Goal: Information Seeking & Learning: Learn about a topic

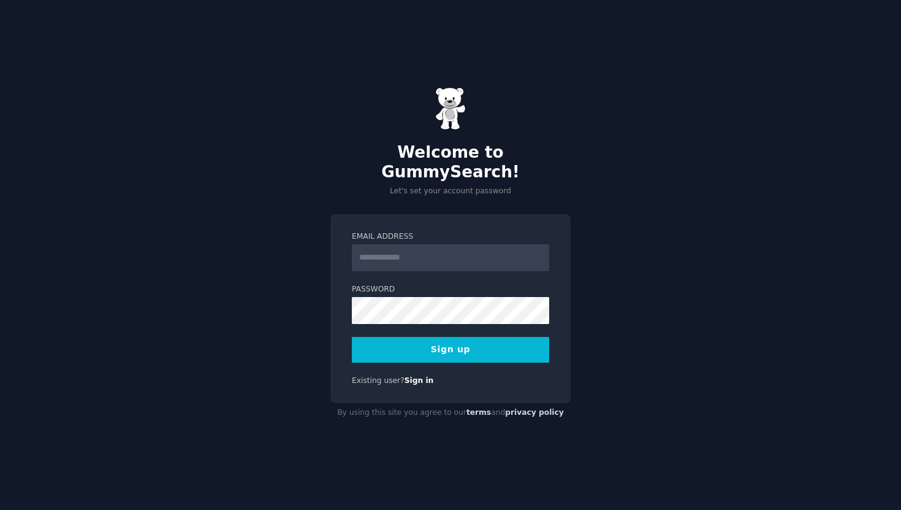
click at [451, 249] on input "Email Address" at bounding box center [450, 257] width 197 height 27
type input "**********"
click at [454, 337] on button "Sign up" at bounding box center [450, 350] width 197 height 26
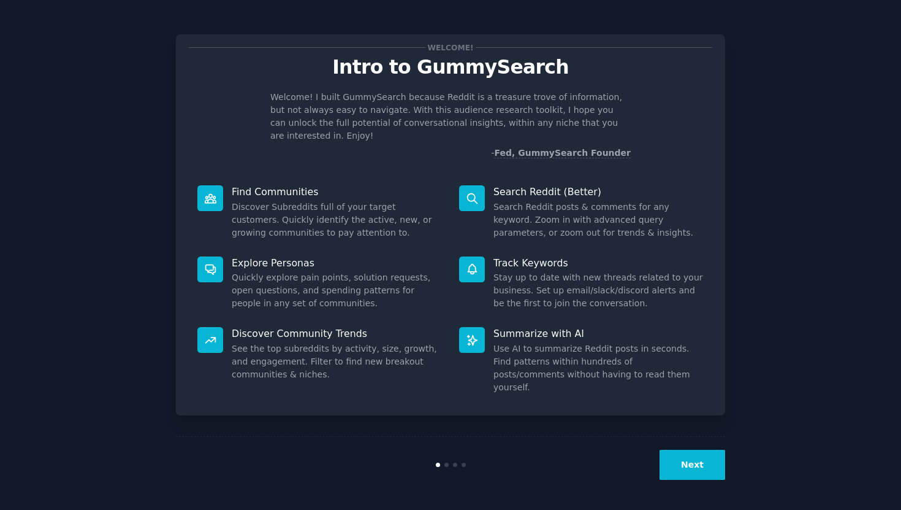
click at [478, 192] on icon at bounding box center [472, 198] width 13 height 13
click at [692, 475] on button "Next" at bounding box center [693, 464] width 66 height 30
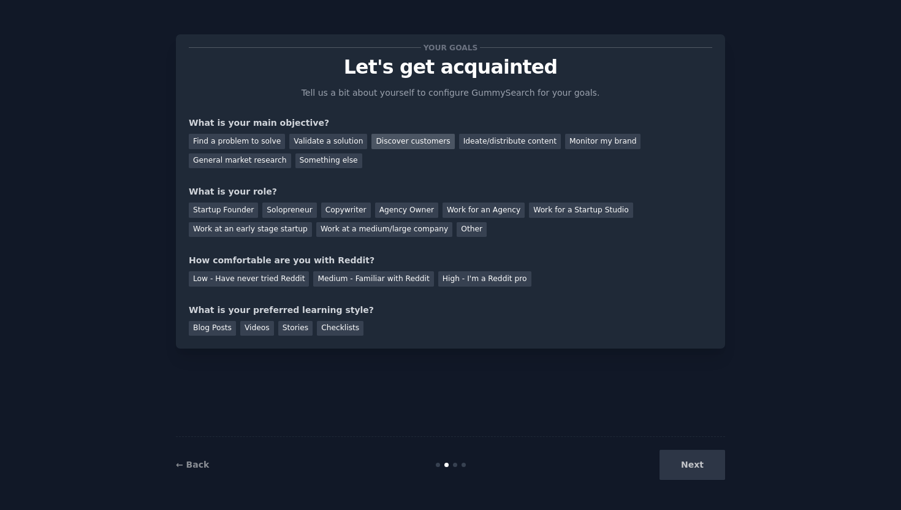
click at [408, 145] on div "Discover customers" at bounding box center [413, 141] width 83 height 15
click at [240, 144] on div "Find a problem to solve" at bounding box center [237, 141] width 96 height 15
click at [277, 214] on div "Solopreneur" at bounding box center [289, 209] width 54 height 15
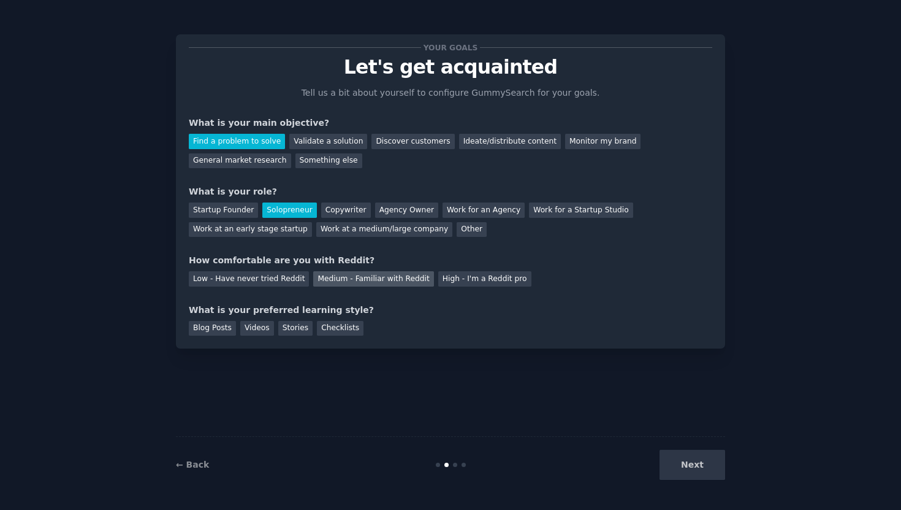
click at [326, 280] on div "Medium - Familiar with Reddit" at bounding box center [373, 278] width 120 height 15
click at [294, 333] on div "Stories" at bounding box center [295, 328] width 34 height 15
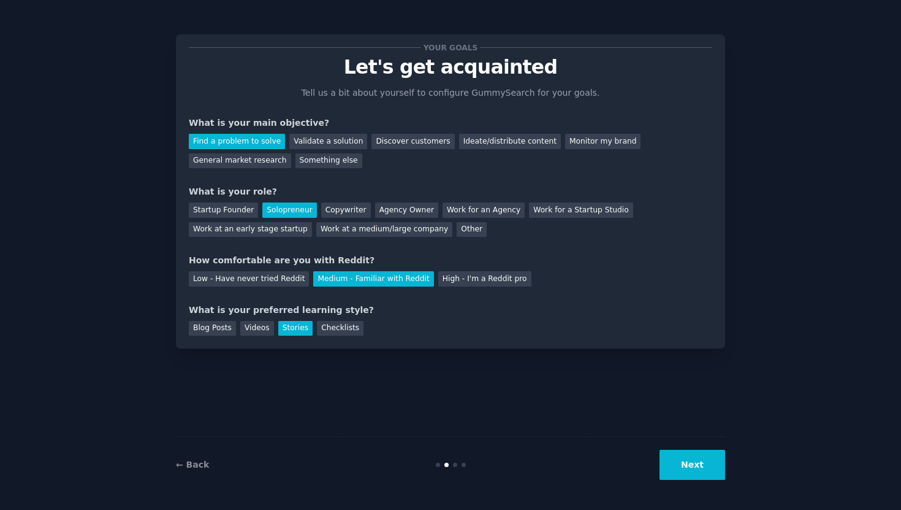
click at [703, 476] on button "Next" at bounding box center [693, 464] width 66 height 30
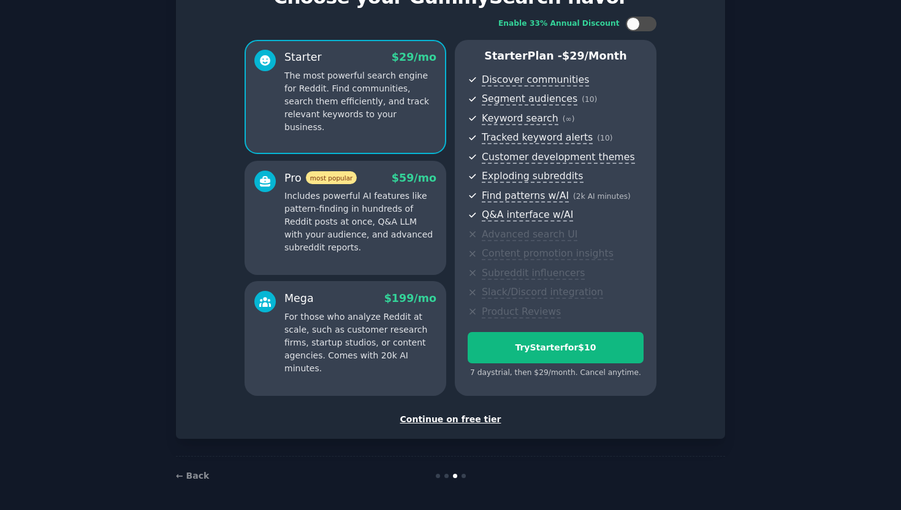
scroll to position [72, 0]
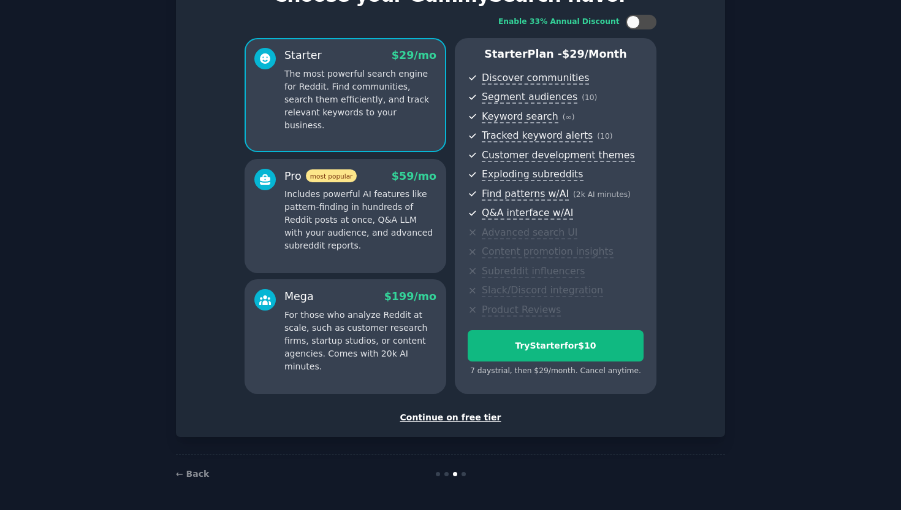
click at [469, 413] on div "Continue on free tier" at bounding box center [451, 417] width 524 height 13
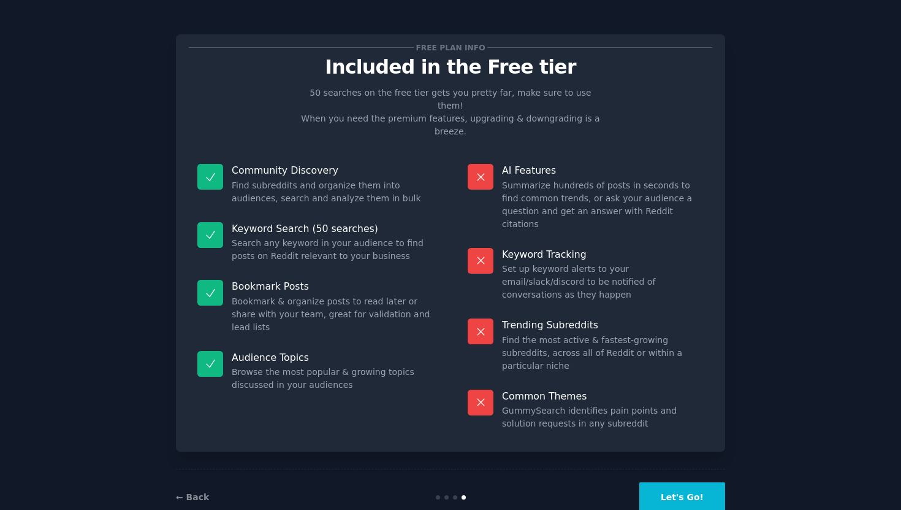
click at [698, 482] on button "Let's Go!" at bounding box center [683, 497] width 86 height 30
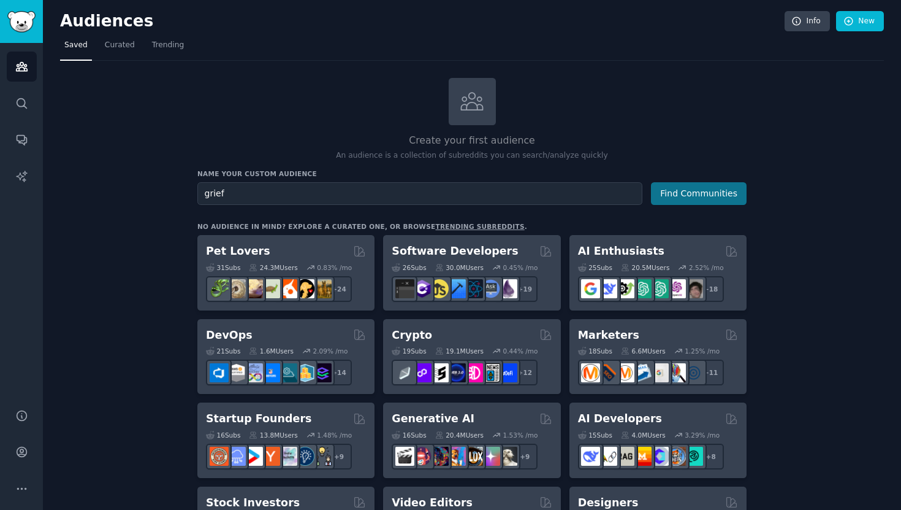
type input "grief"
click at [696, 188] on button "Find Communities" at bounding box center [699, 193] width 96 height 23
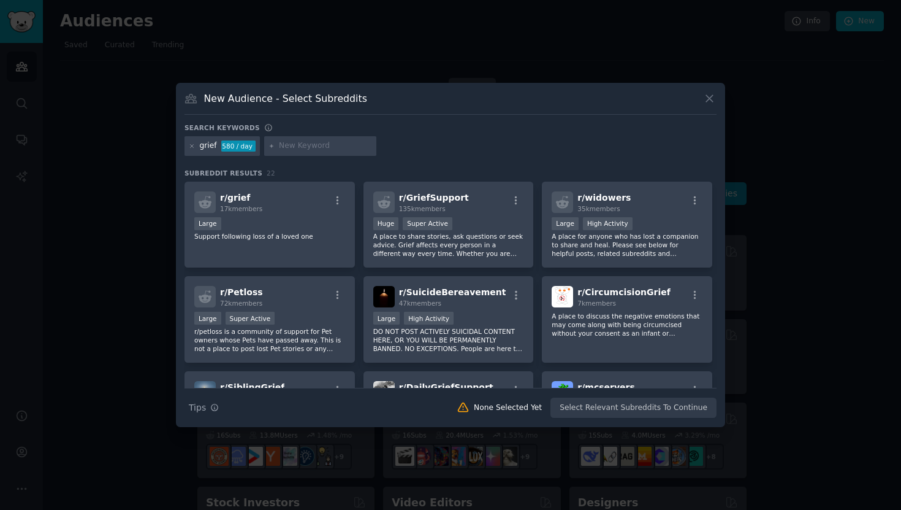
click at [310, 147] on input "text" at bounding box center [325, 145] width 93 height 11
type input "memorial"
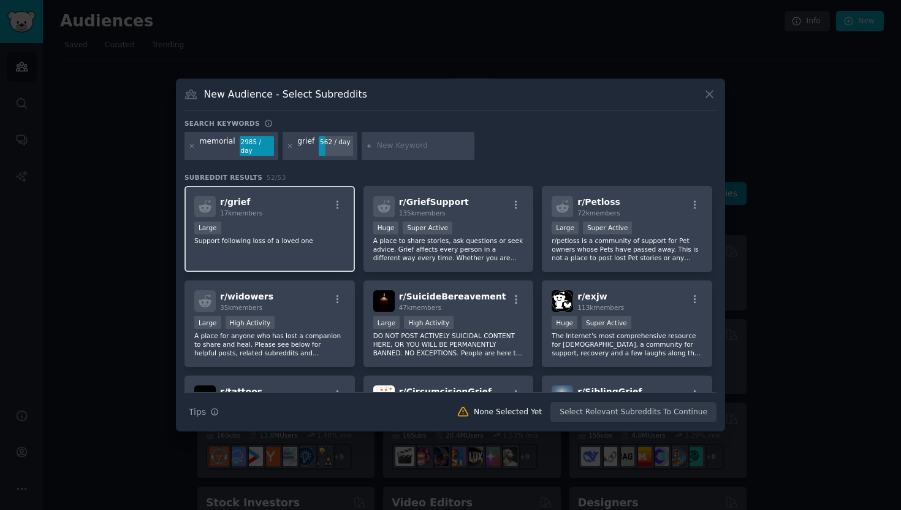
click at [311, 227] on div "Large" at bounding box center [269, 228] width 151 height 15
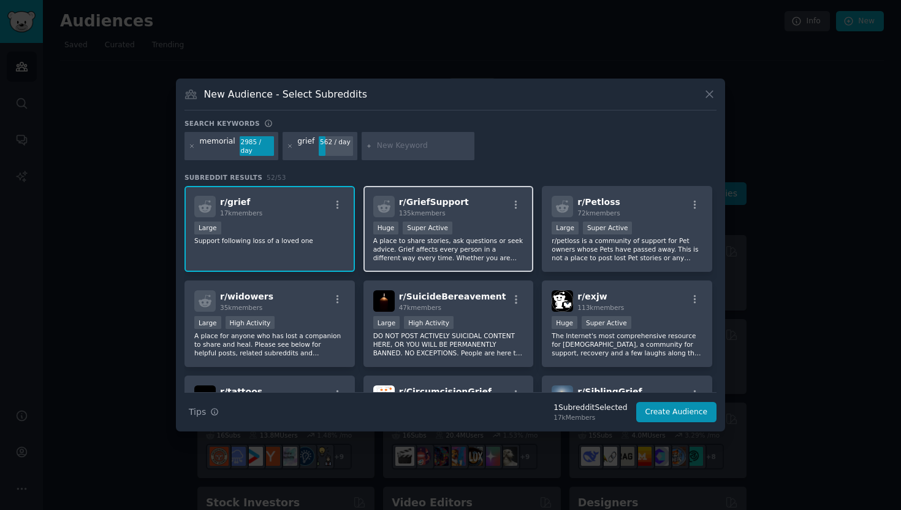
click at [480, 226] on div "Huge Super Active" at bounding box center [448, 228] width 151 height 15
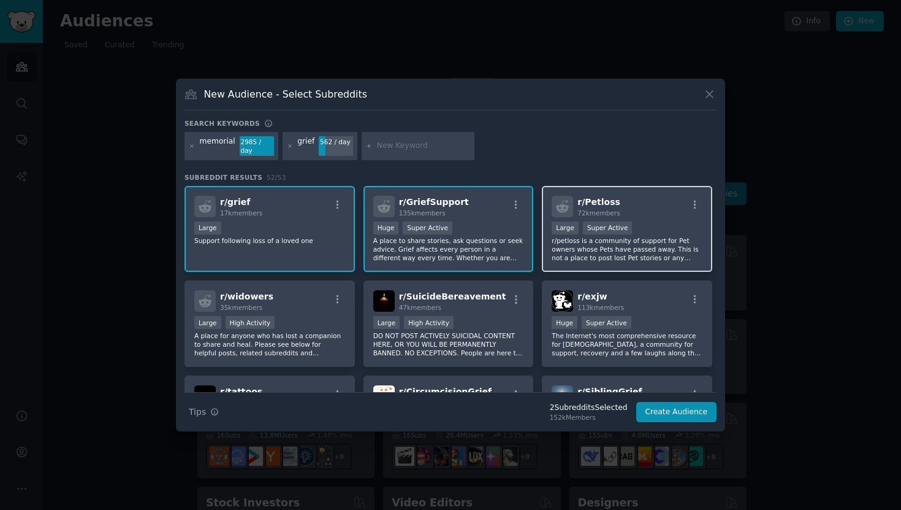
click at [661, 222] on div ">= 95th percentile for submissions / day Large Super Active" at bounding box center [627, 228] width 151 height 15
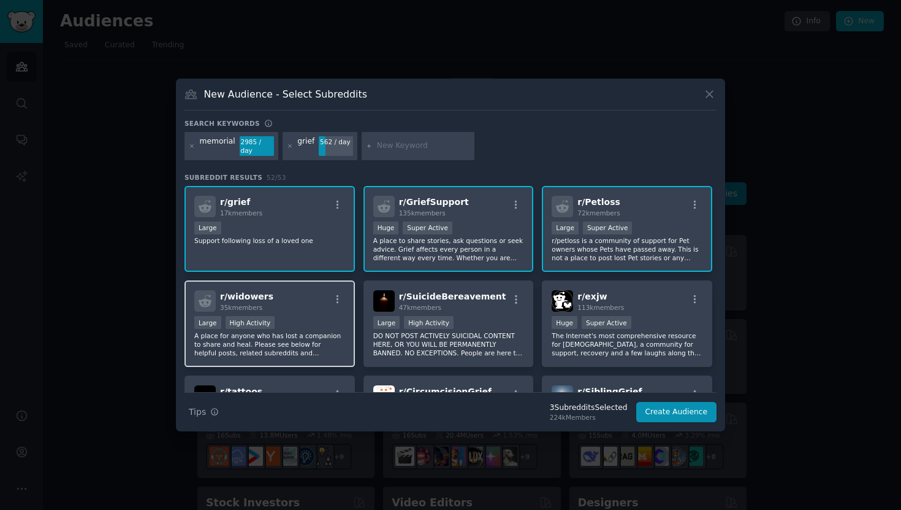
click at [296, 307] on div "r/ widowers 35k members" at bounding box center [269, 300] width 151 height 21
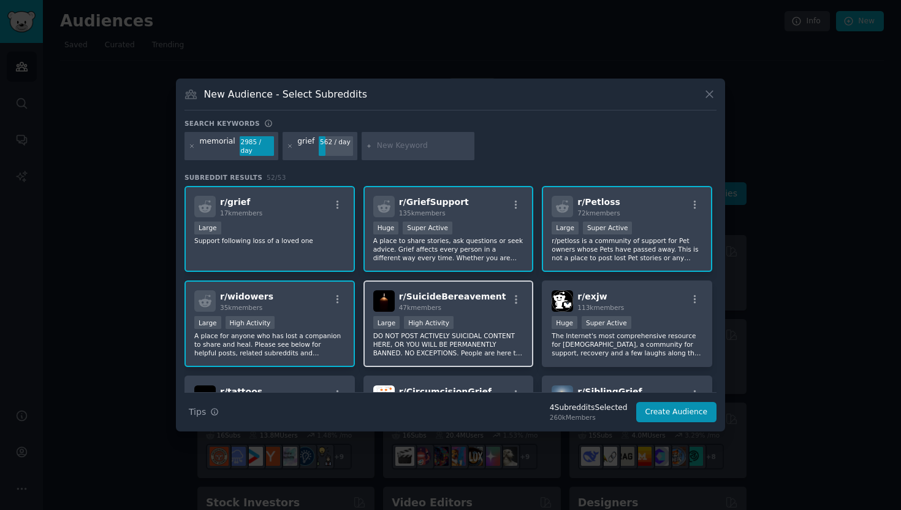
click at [500, 327] on div ">= 80th percentile for submissions / day Large High Activity" at bounding box center [448, 323] width 151 height 15
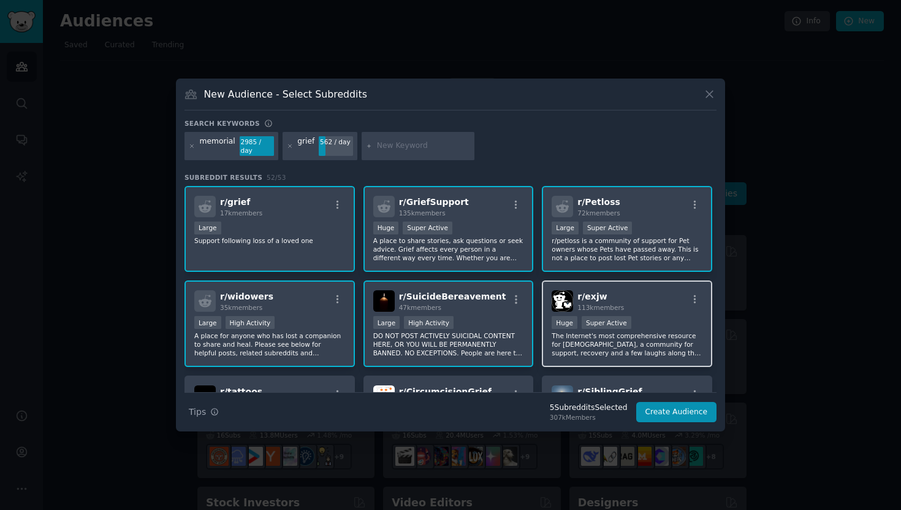
click at [662, 306] on div "r/ exjw 113k members" at bounding box center [627, 300] width 151 height 21
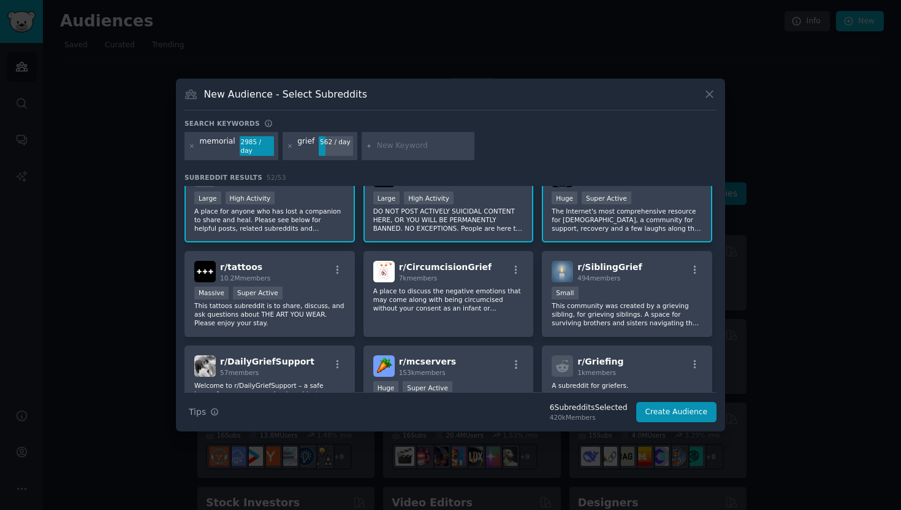
scroll to position [130, 0]
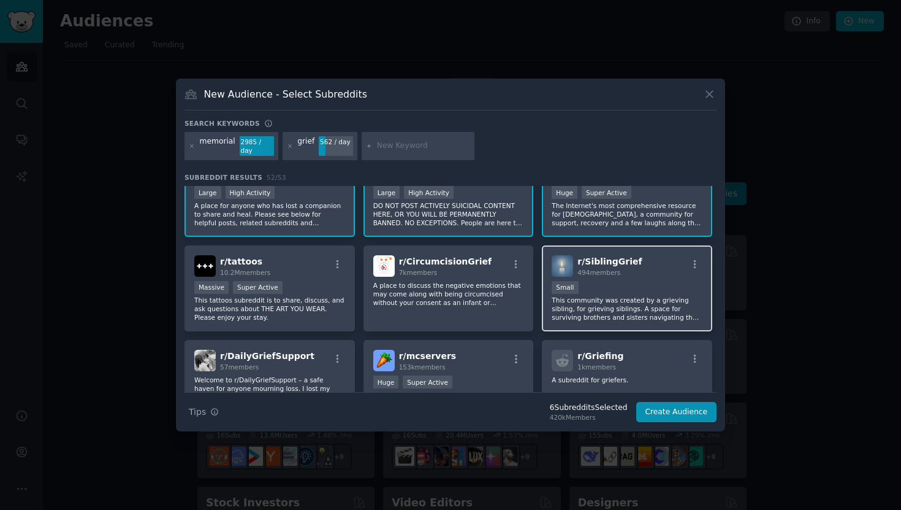
click at [644, 288] on div "100 - 1000 members Small" at bounding box center [627, 288] width 151 height 15
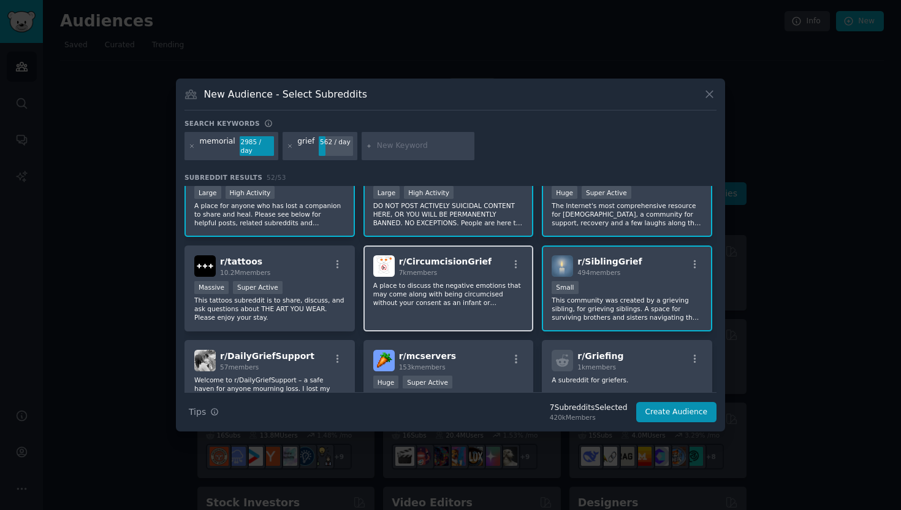
click at [460, 280] on div "r/ CircumcisionGrief 7k members A place to discuss the negative emotions that m…" at bounding box center [449, 288] width 170 height 86
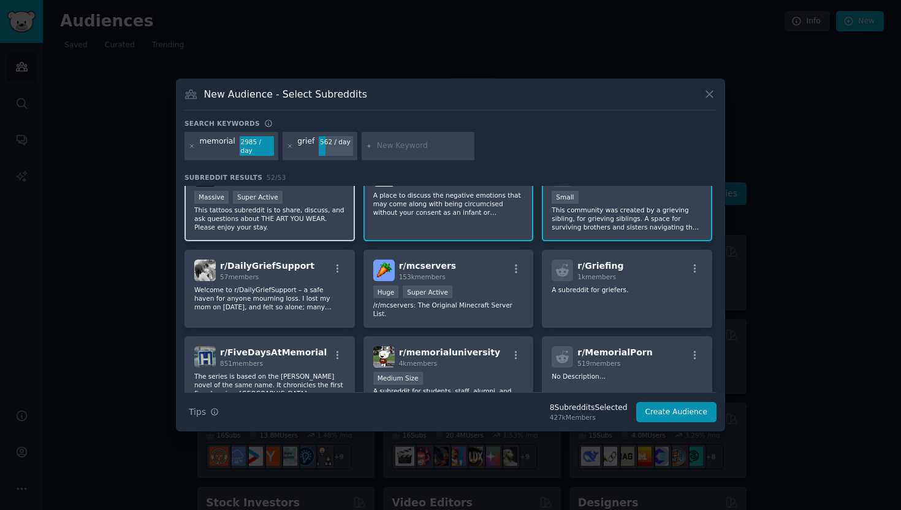
scroll to position [225, 0]
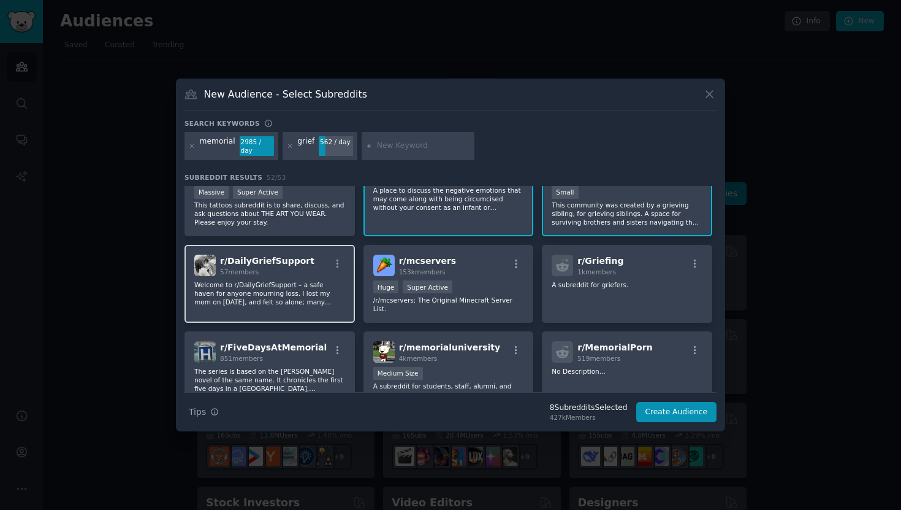
click at [304, 283] on p "Welcome to r/DailyGriefSupport – a safe haven for anyone mourning loss. I lost …" at bounding box center [269, 293] width 151 height 26
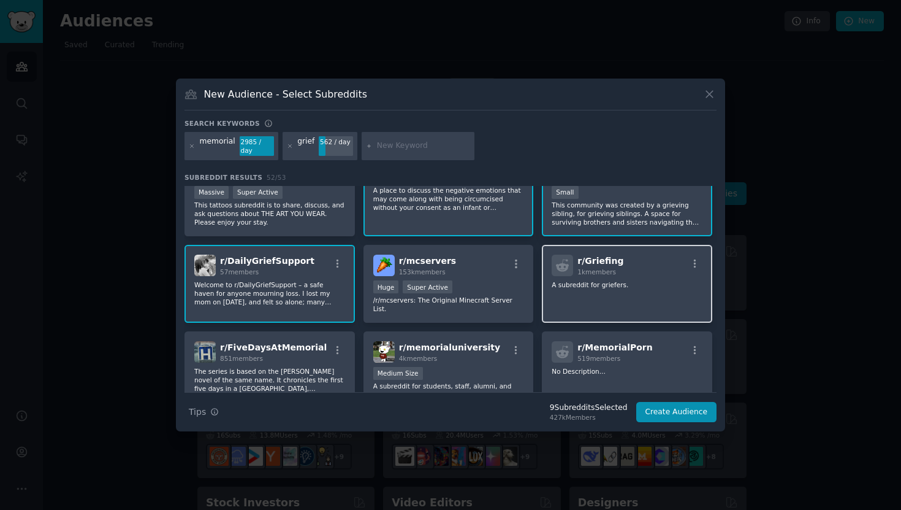
click at [654, 296] on div "r/ Griefing 1k members A subreddit for griefers." at bounding box center [627, 284] width 170 height 78
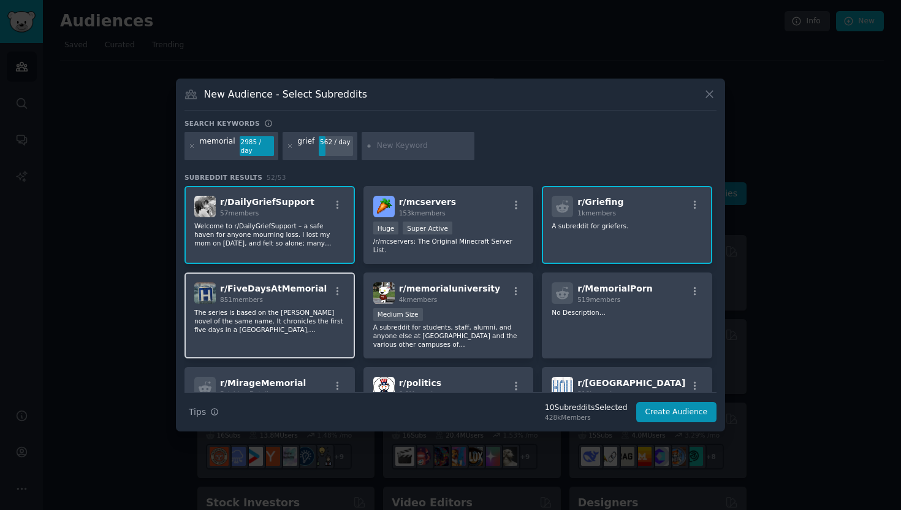
scroll to position [287, 0]
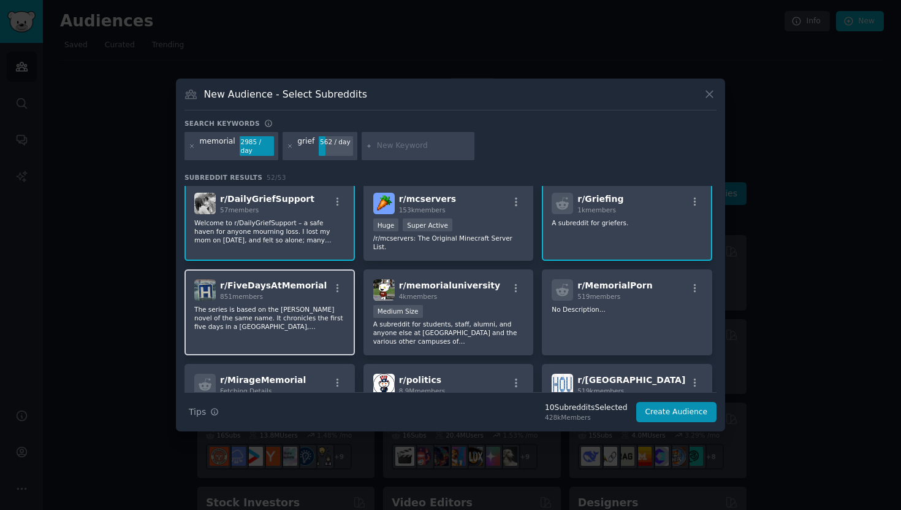
click at [309, 292] on div "851 members" at bounding box center [273, 296] width 107 height 9
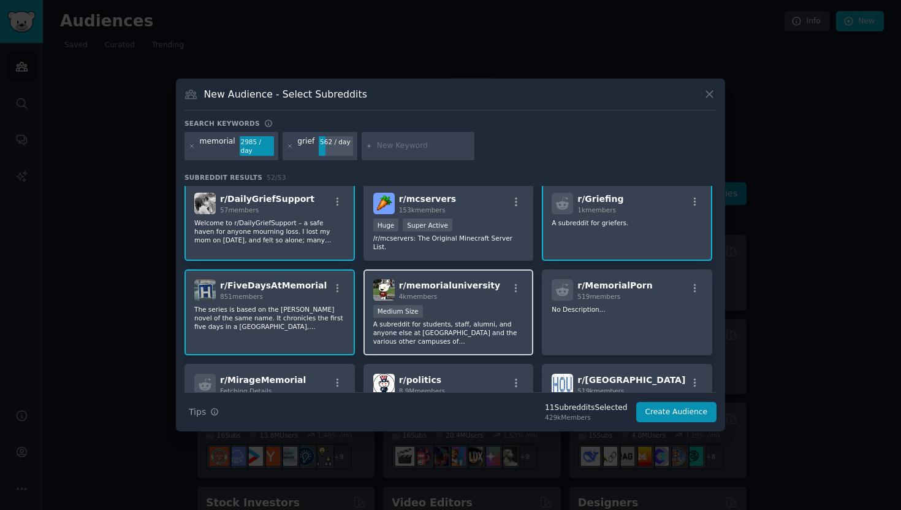
click at [476, 309] on div "Medium Size" at bounding box center [448, 312] width 151 height 15
click at [310, 305] on p "The series is based on the [PERSON_NAME] novel of the same name. It chronicles …" at bounding box center [269, 318] width 151 height 26
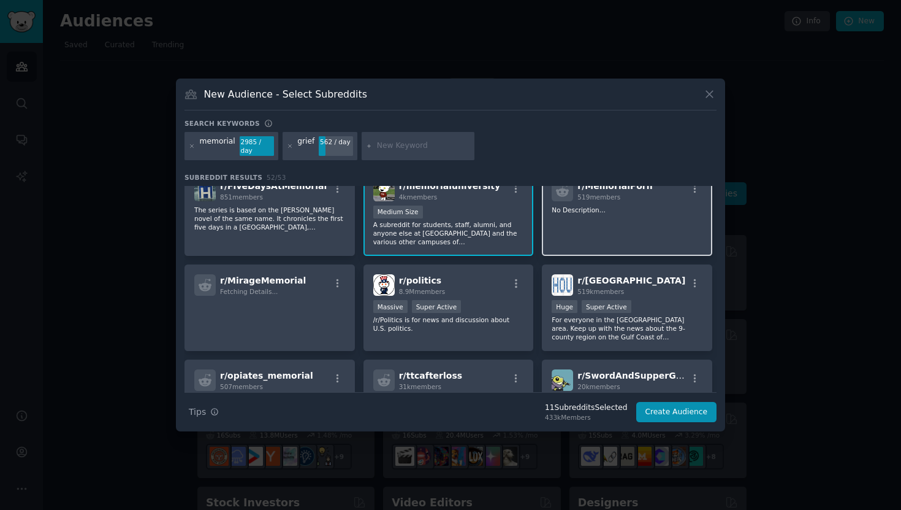
scroll to position [363, 0]
